Goal: Information Seeking & Learning: Find specific fact

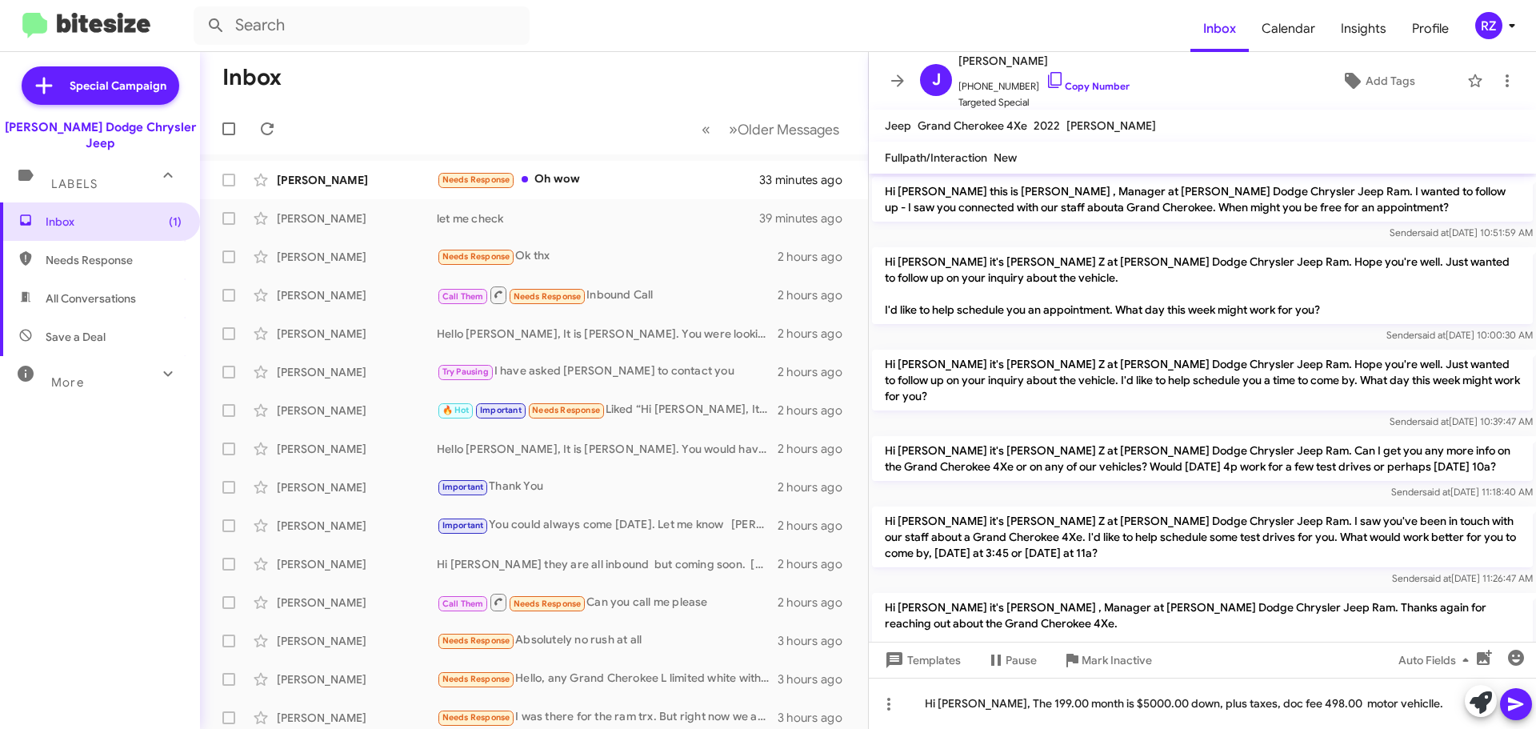
scroll to position [1623, 0]
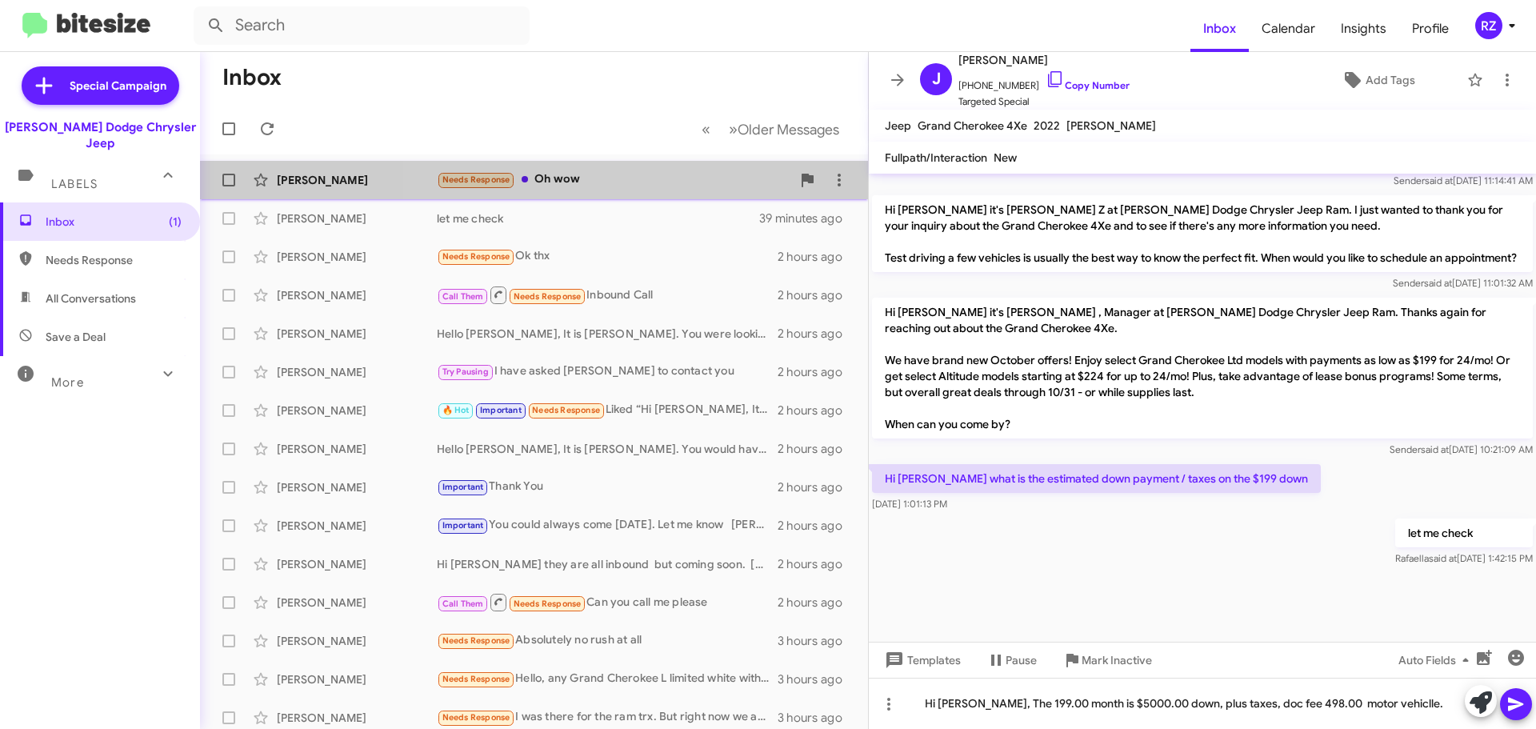
click at [617, 186] on div "Needs Response Oh wow" at bounding box center [614, 179] width 354 height 18
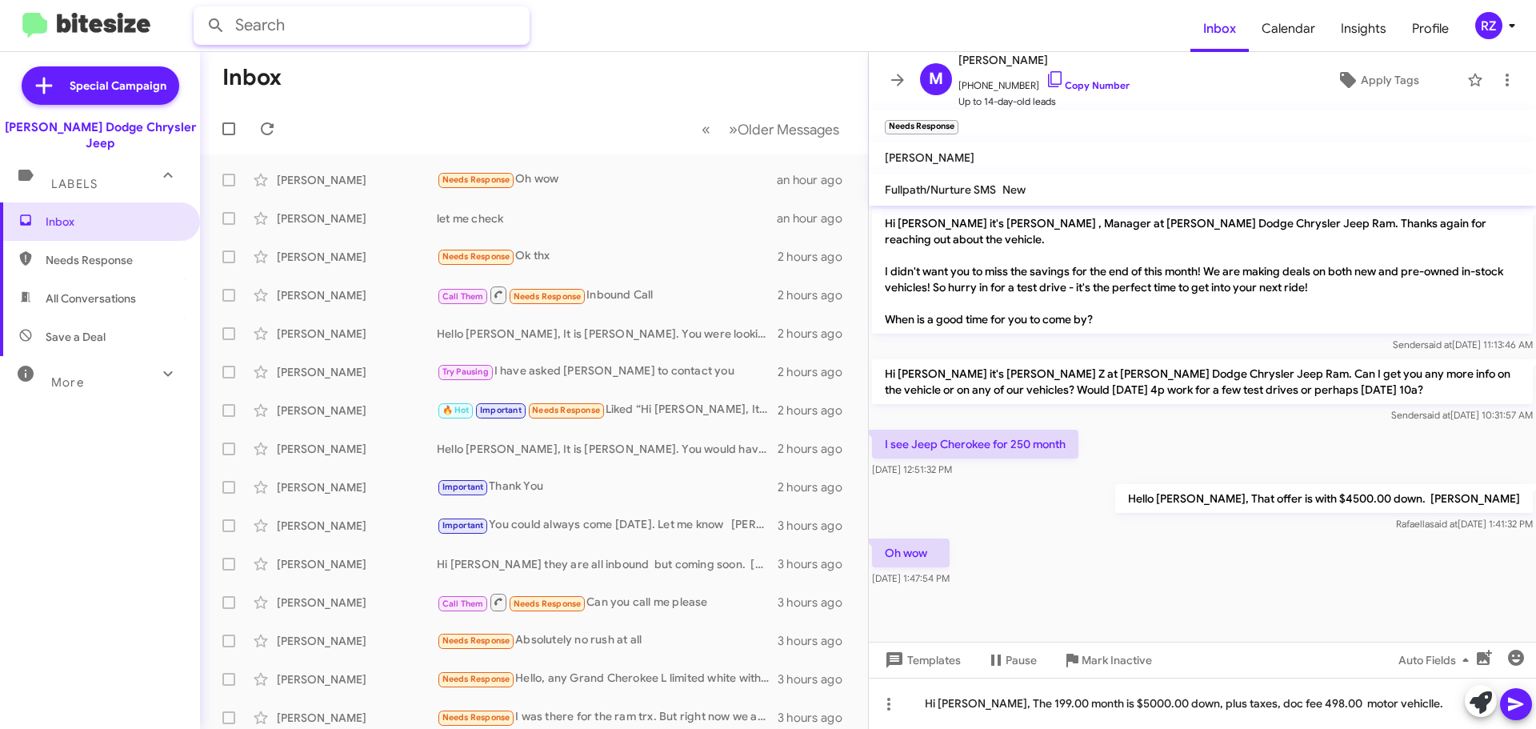
click at [298, 30] on input "text" at bounding box center [362, 25] width 336 height 38
type input "[PERSON_NAME]"
click at [200, 10] on button at bounding box center [216, 26] width 32 height 32
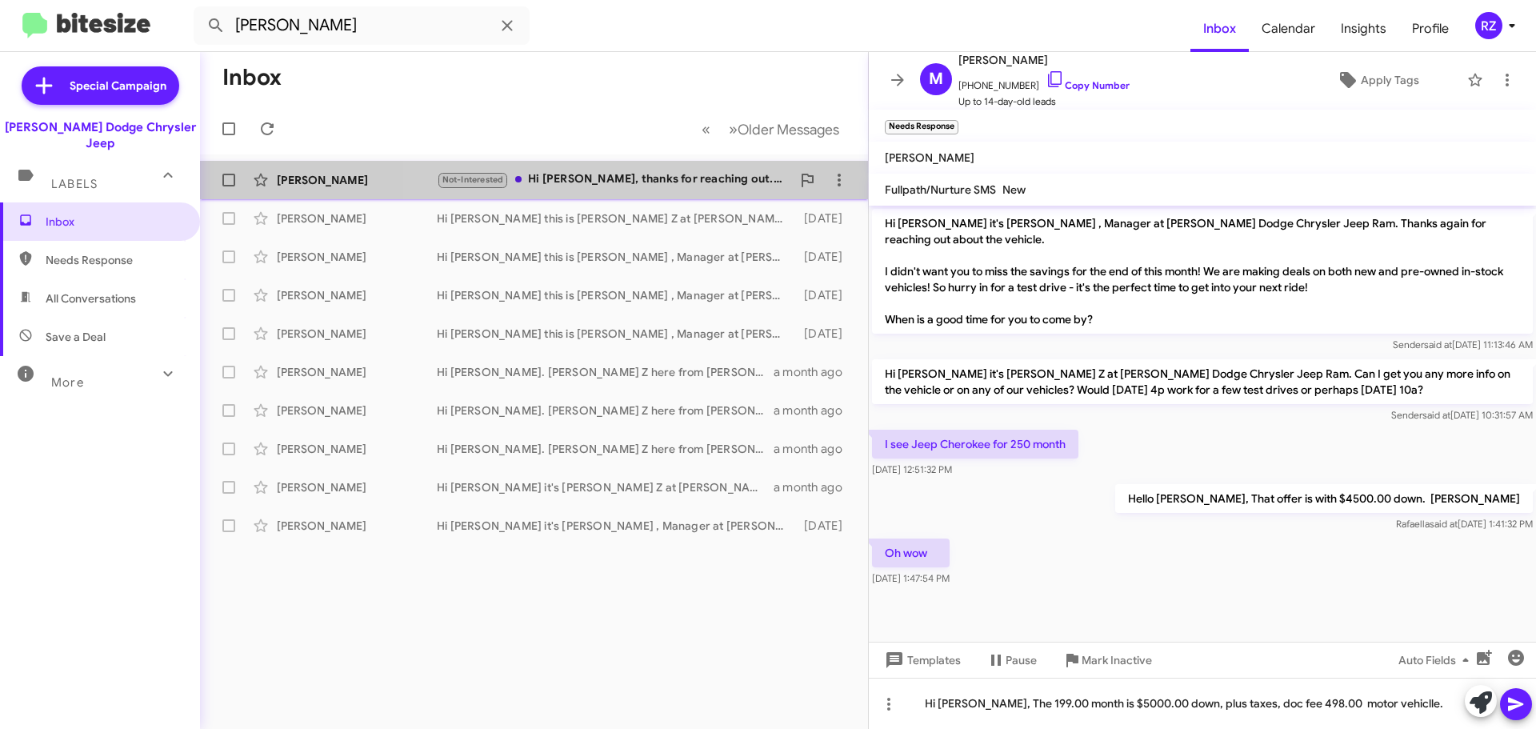
click at [575, 175] on div "Not-Interested Hi [PERSON_NAME], thanks for reaching out. Not sure yet. I'm con…" at bounding box center [614, 179] width 354 height 18
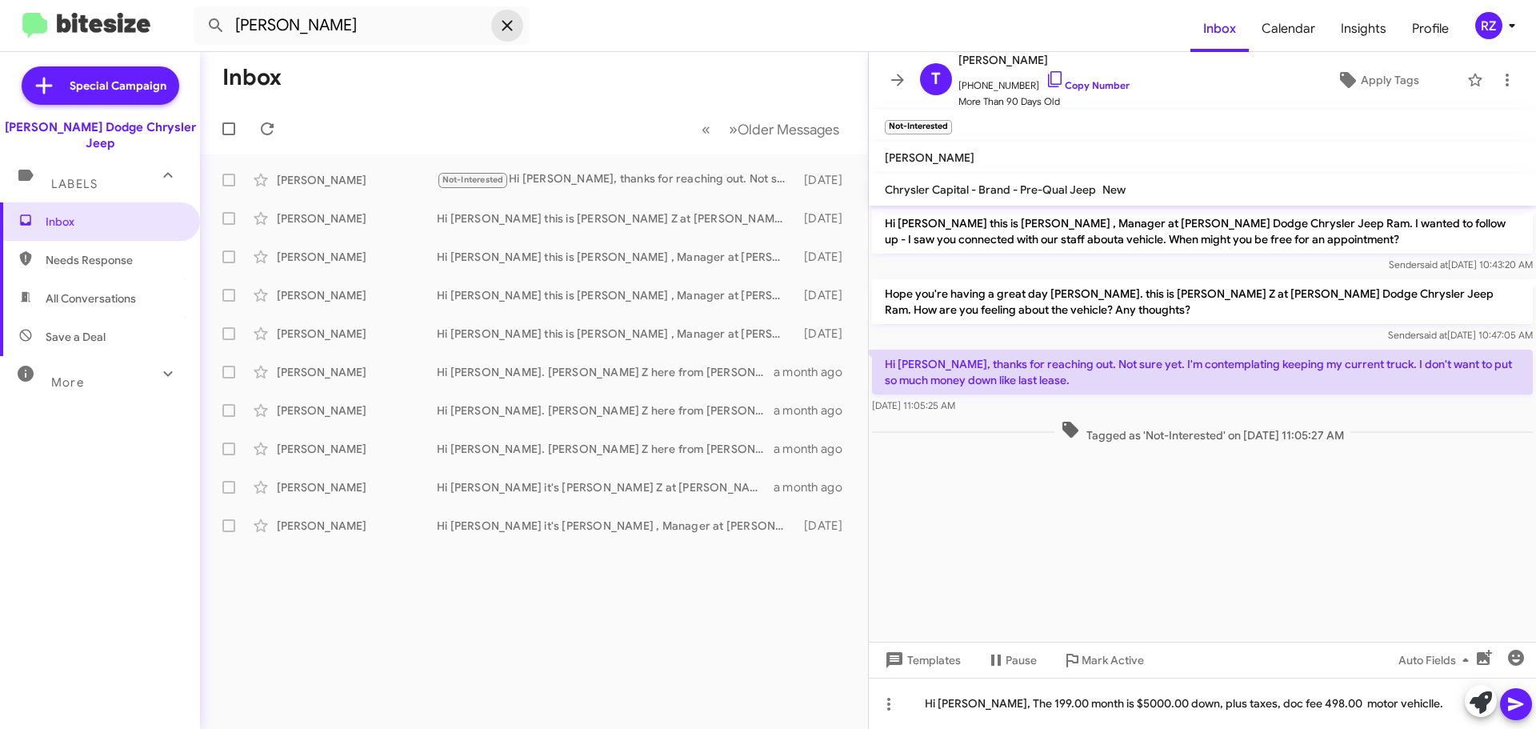
click at [506, 29] on icon at bounding box center [507, 25] width 19 height 19
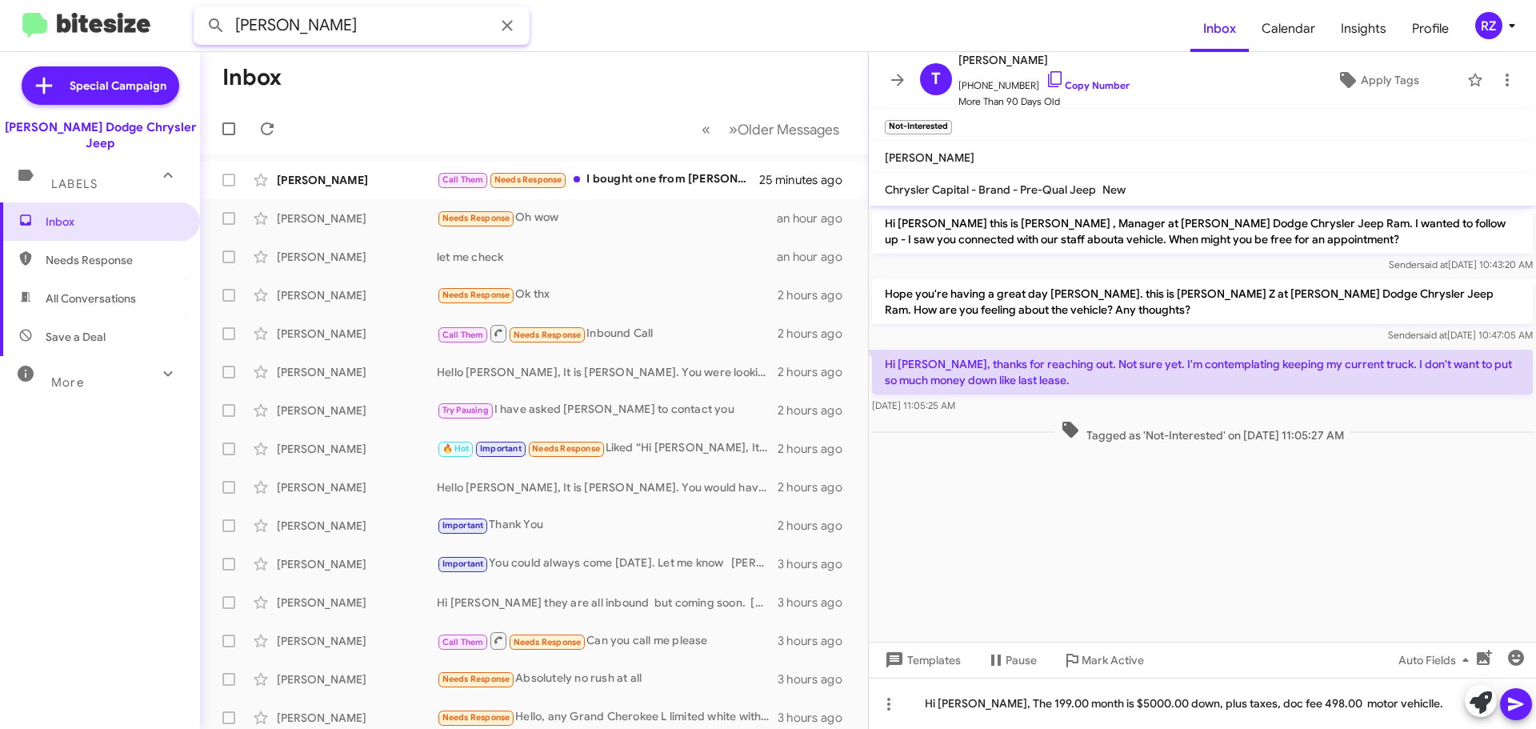
type input "[PERSON_NAME]"
click at [200, 10] on button at bounding box center [216, 26] width 32 height 32
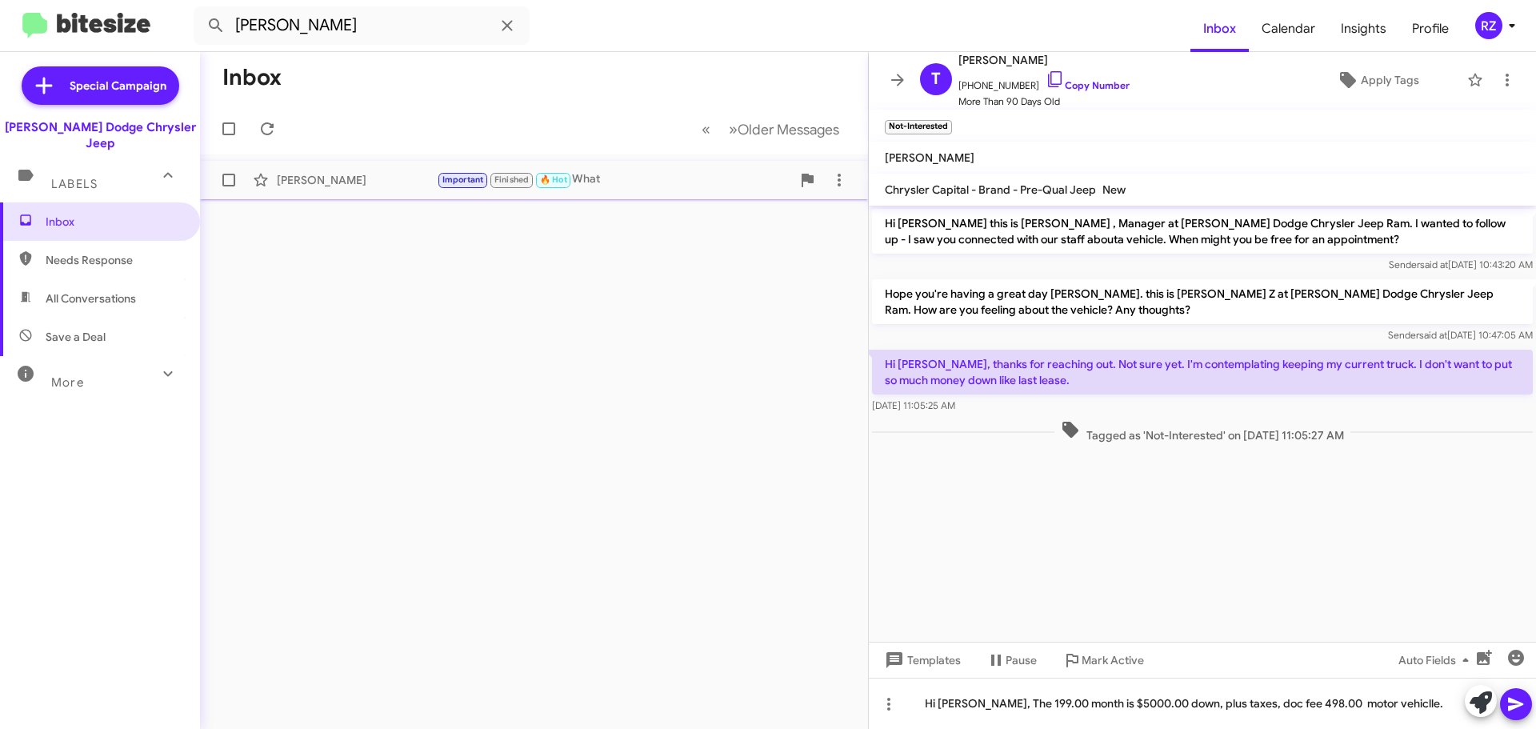
click at [649, 180] on div "Important Finished 🔥 Hot What" at bounding box center [614, 179] width 354 height 18
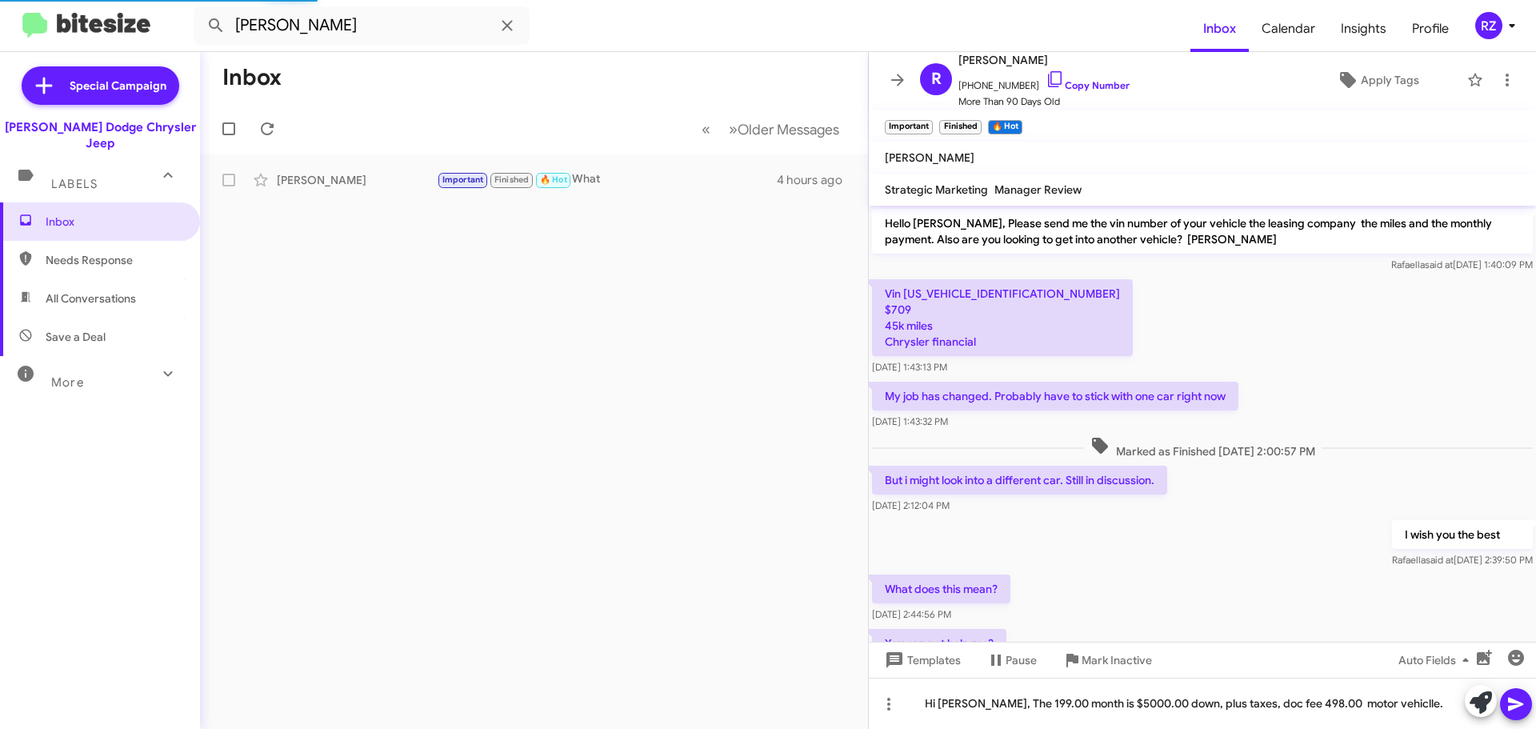
scroll to position [963, 0]
